Goal: Book appointment/travel/reservation

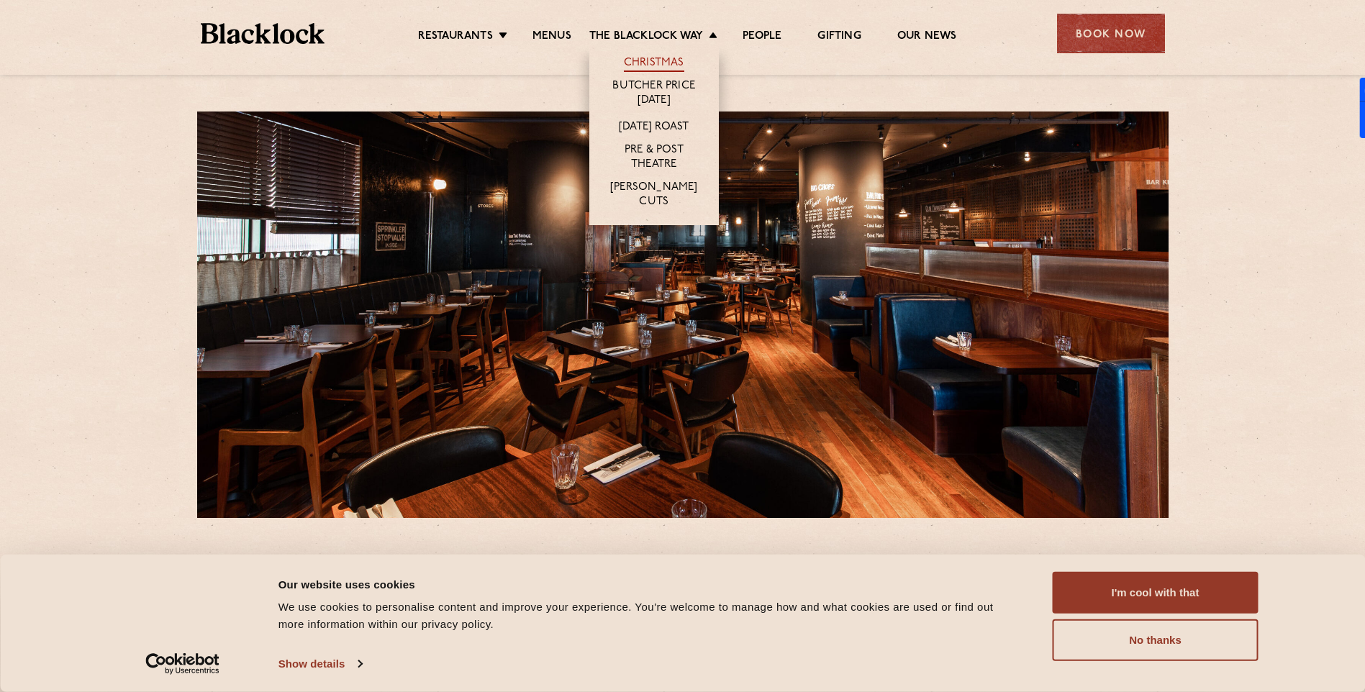
click at [655, 59] on link "Christmas" at bounding box center [654, 64] width 60 height 16
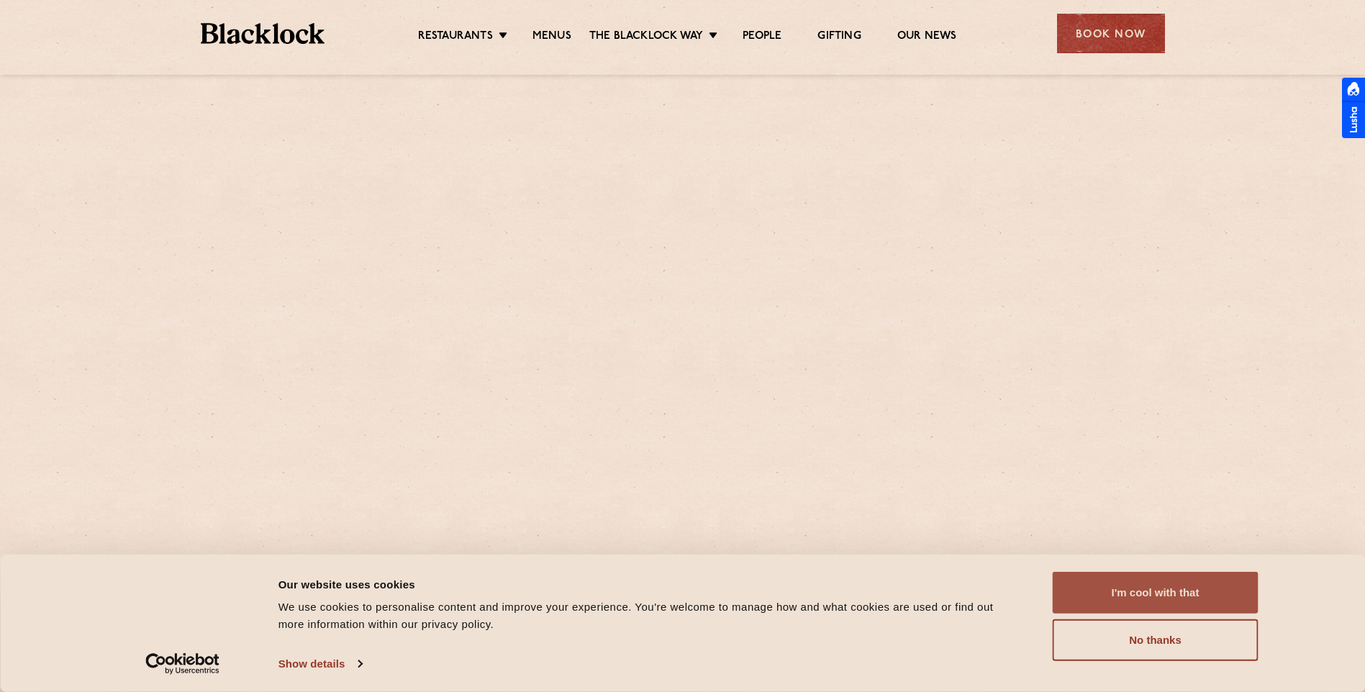
click at [1151, 592] on button "I'm cool with that" at bounding box center [1156, 593] width 206 height 42
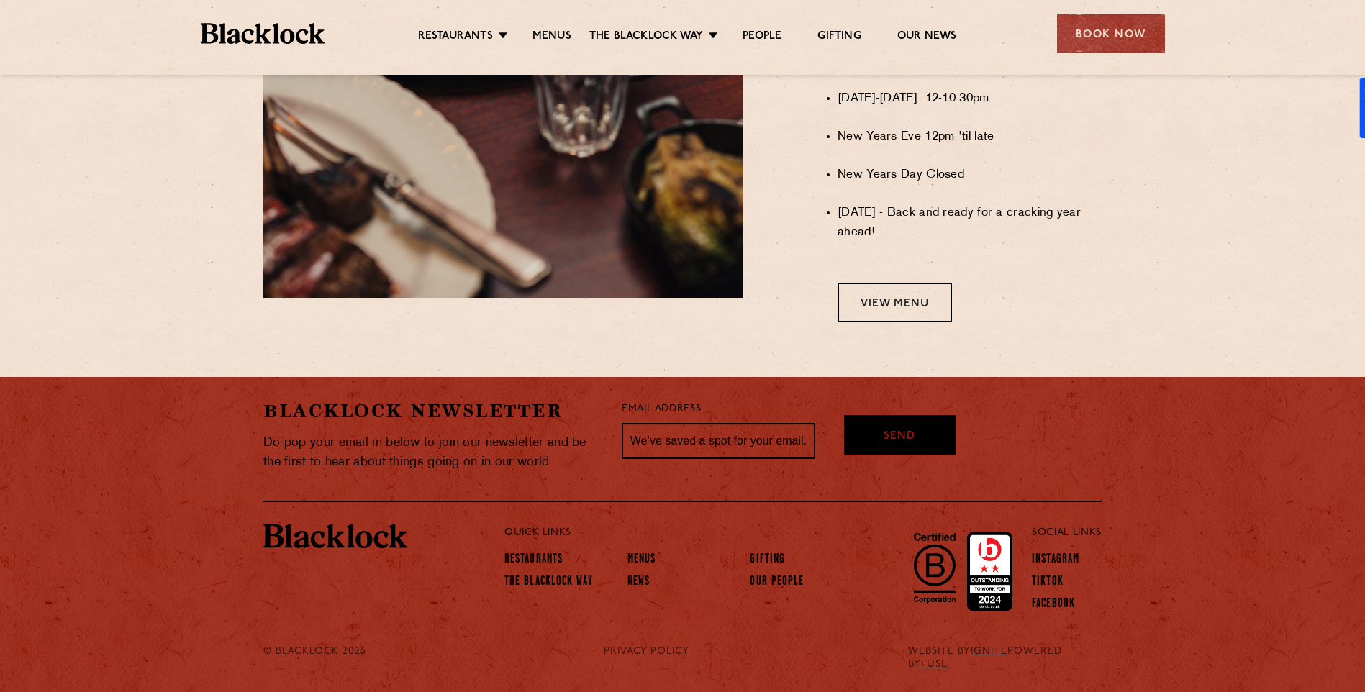
scroll to position [1076, 0]
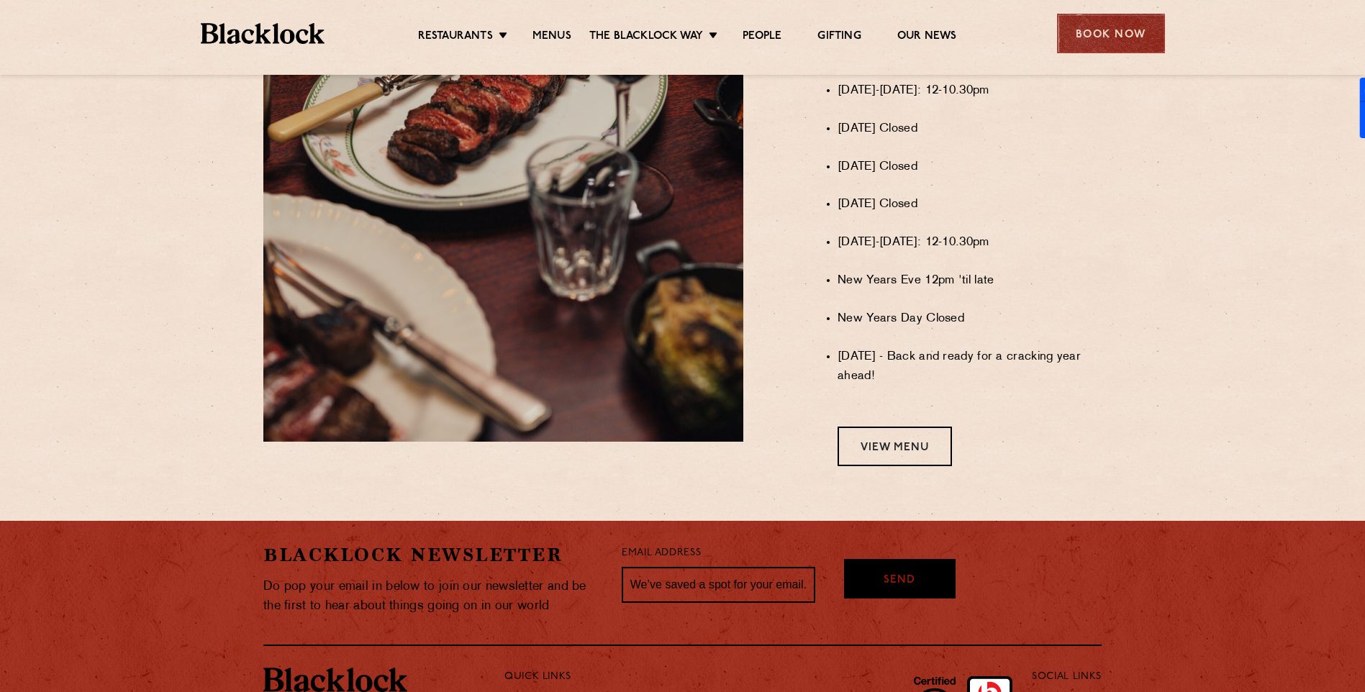
click at [1101, 41] on div "Book Now" at bounding box center [1111, 34] width 108 height 40
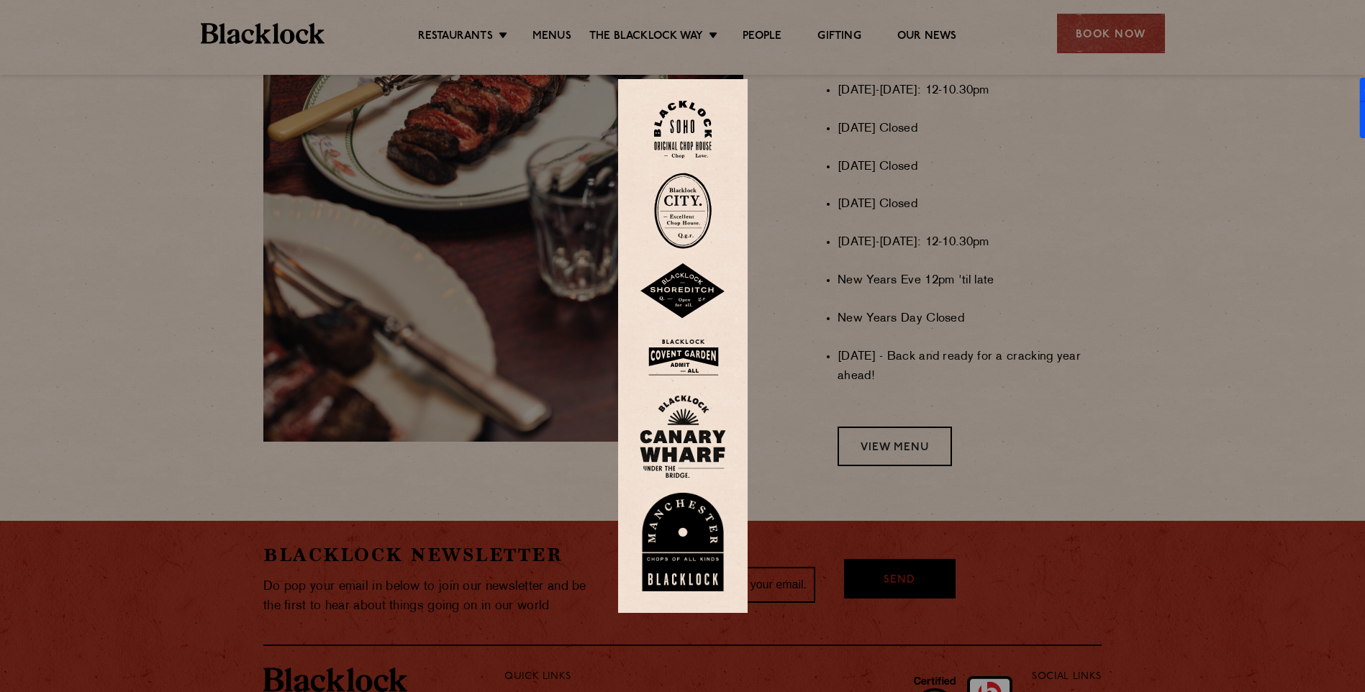
click at [686, 443] on img at bounding box center [683, 436] width 86 height 83
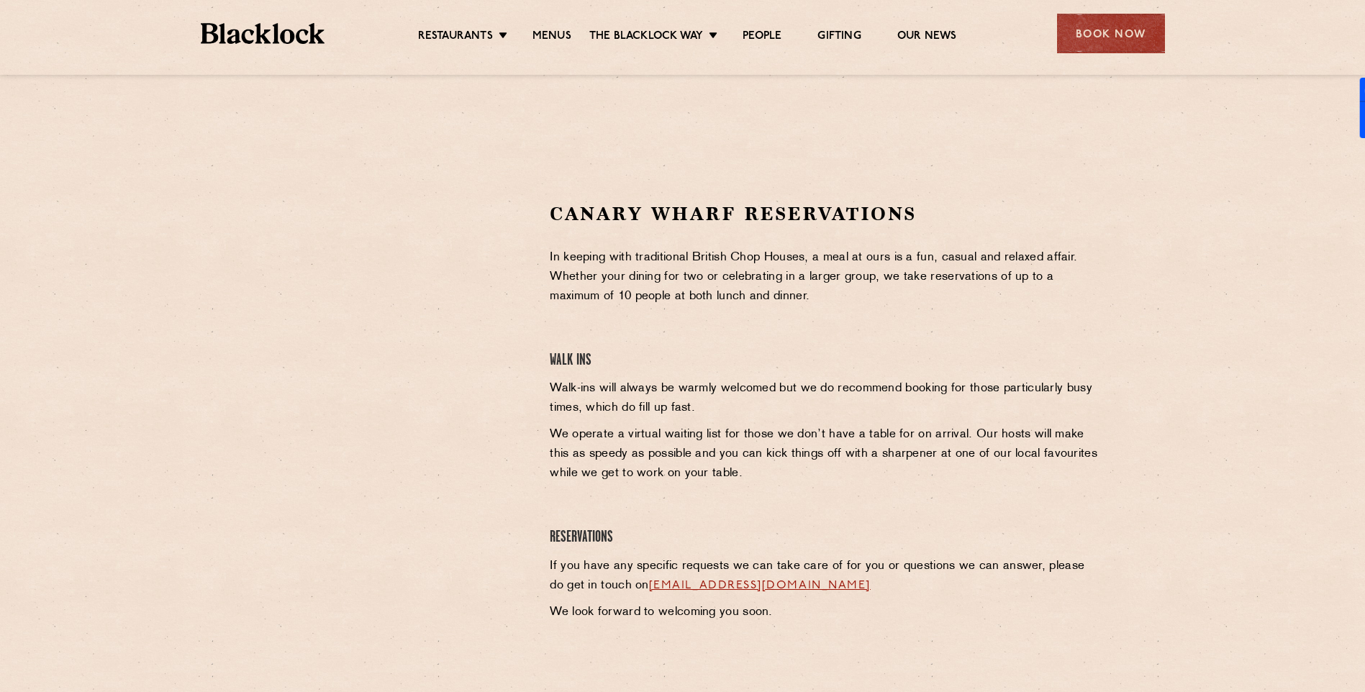
scroll to position [432, 0]
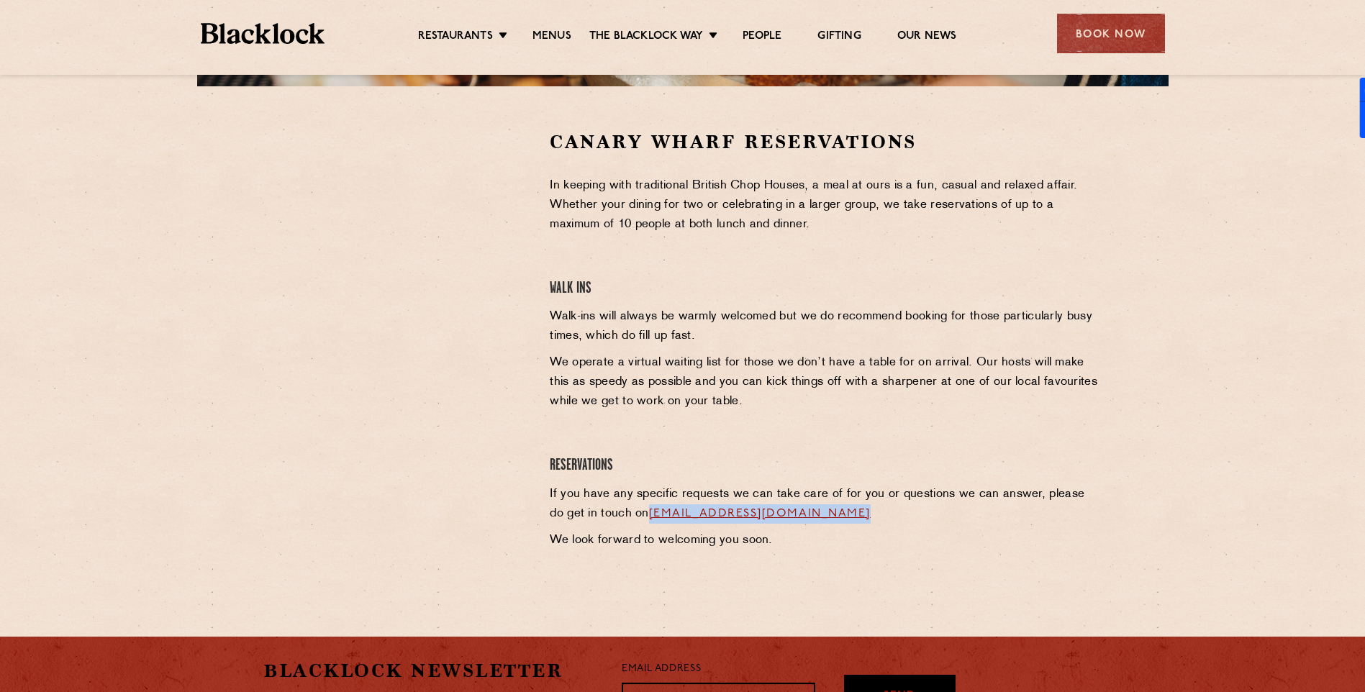
drag, startPoint x: 861, startPoint y: 515, endPoint x: 635, endPoint y: 510, distance: 226.0
click at [635, 510] on p "If you have any specific requests we can take care of for you or questions we c…" at bounding box center [826, 504] width 552 height 39
drag, startPoint x: 635, startPoint y: 510, endPoint x: 647, endPoint y: 509, distance: 12.3
copy link "[EMAIL_ADDRESS][DOMAIN_NAME]"
